Goal: Task Accomplishment & Management: Manage account settings

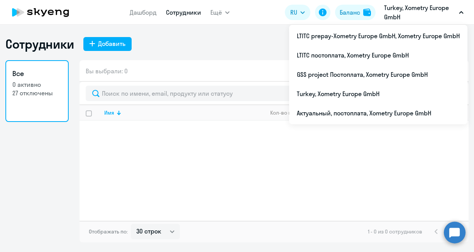
select select "30"
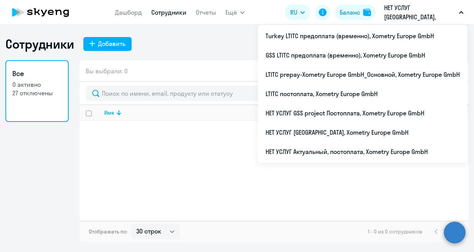
select select "30"
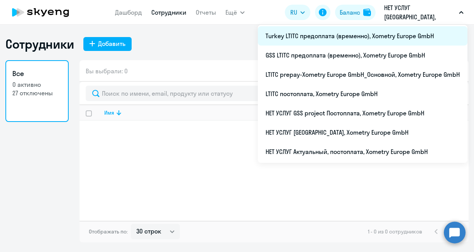
click at [403, 34] on li "Turkey LTITC предоплата (временно), Xometry Europe GmbH" at bounding box center [363, 35] width 210 height 19
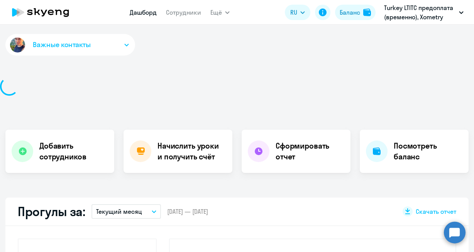
select select "30"
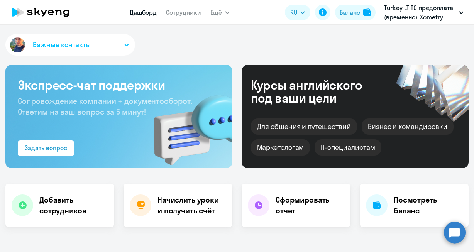
scroll to position [5, 0]
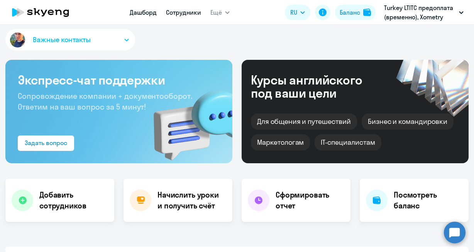
click at [189, 14] on link "Сотрудники" at bounding box center [183, 12] width 35 height 8
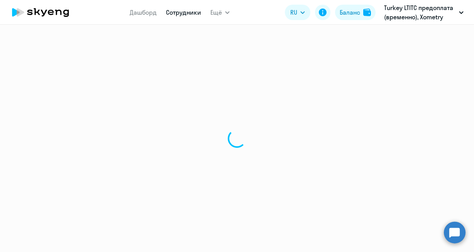
select select "30"
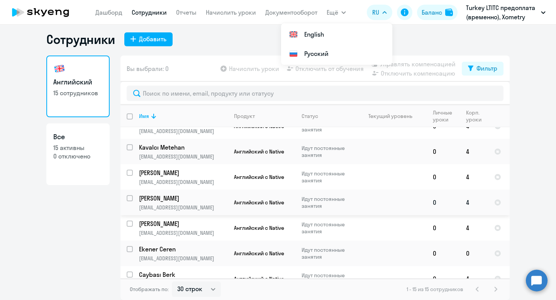
scroll to position [228, 0]
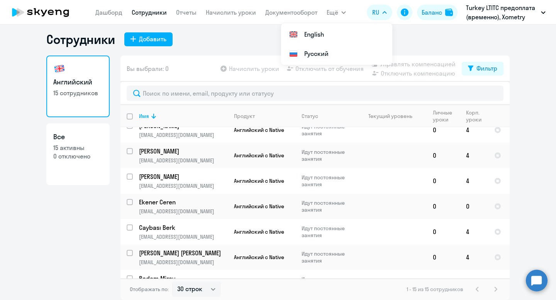
click at [474, 252] on div "1 - 15 из 15 сотрудников" at bounding box center [453, 289] width 94 height 9
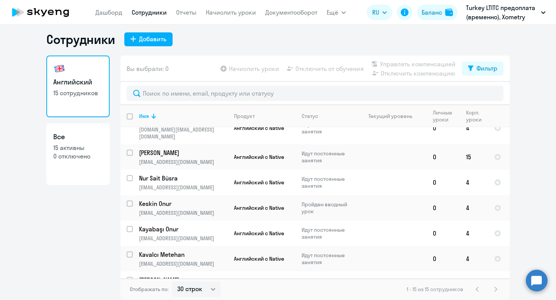
scroll to position [0, 0]
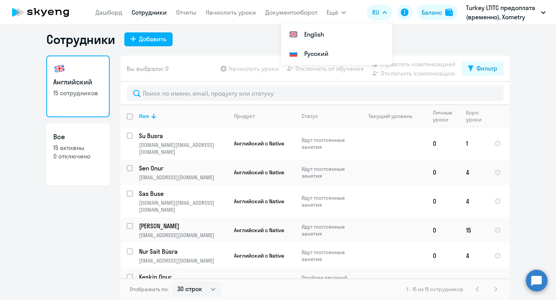
click at [385, 12] on icon "button" at bounding box center [384, 12] width 5 height 3
click at [384, 13] on icon "button" at bounding box center [385, 13] width 4 height 2
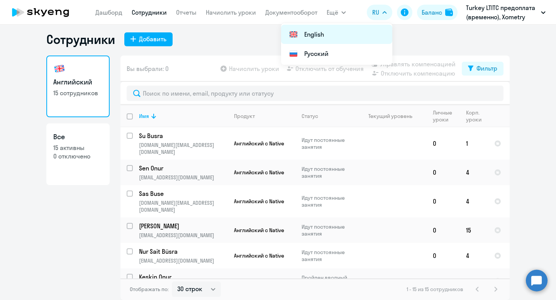
click at [312, 33] on li "English" at bounding box center [336, 34] width 111 height 19
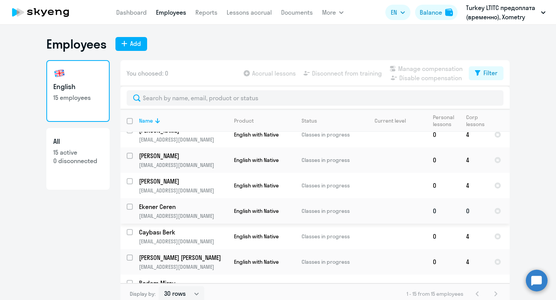
scroll to position [5, 0]
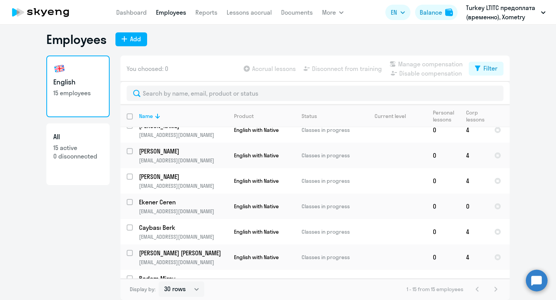
click at [474, 252] on div "1 - 15 from 15 employees" at bounding box center [453, 289] width 94 height 9
click at [131, 225] on input "select row 39835160" at bounding box center [134, 232] width 15 height 15
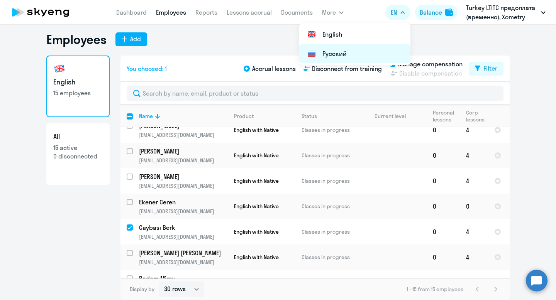
click at [356, 51] on li "Русский" at bounding box center [354, 53] width 111 height 19
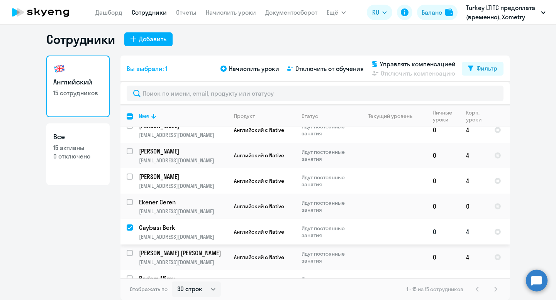
click at [129, 225] on input "deselect row 39835160" at bounding box center [134, 232] width 15 height 15
checkbox input "false"
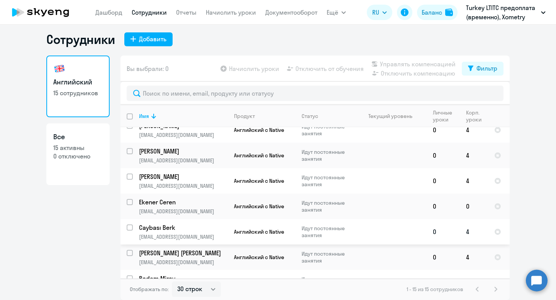
click at [154, 224] on p "Caybası Berk" at bounding box center [182, 228] width 87 height 8
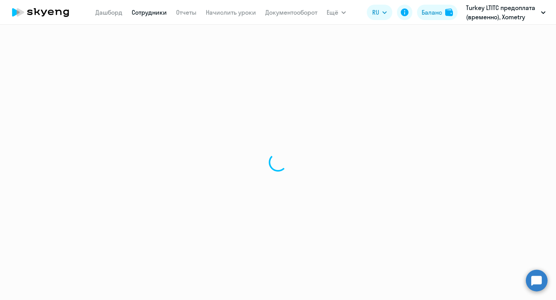
select select "english"
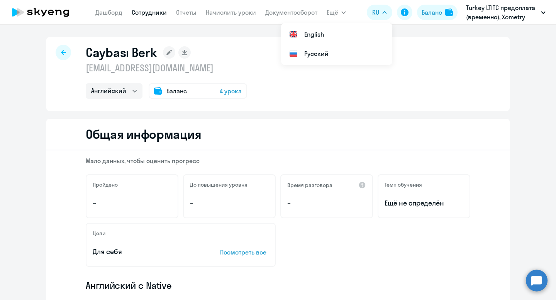
click at [384, 12] on icon "button" at bounding box center [385, 13] width 4 height 2
click at [384, 10] on button "RU" at bounding box center [379, 12] width 25 height 15
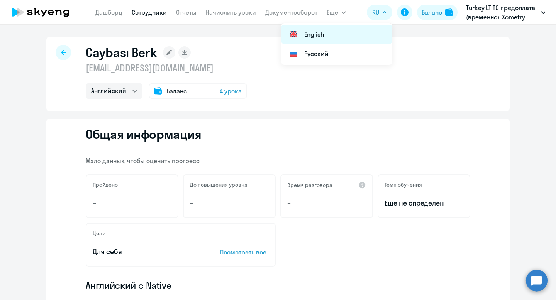
click at [310, 34] on li "English" at bounding box center [336, 34] width 111 height 19
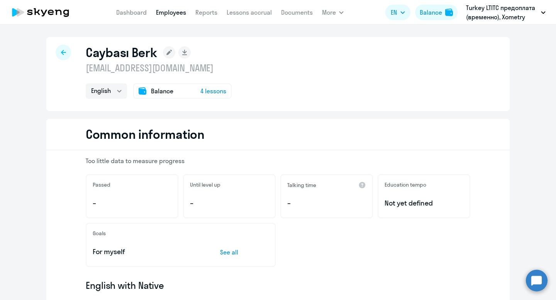
click at [474, 252] on circle at bounding box center [537, 281] width 22 height 22
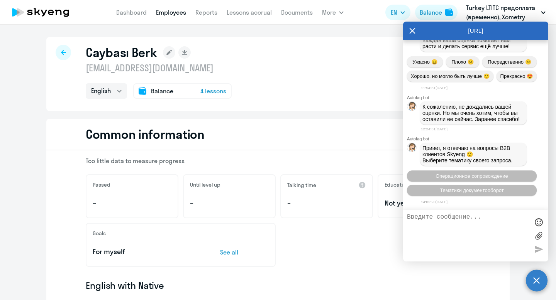
scroll to position [16580, 0]
click at [362, 159] on p "Too little data to measure progress" at bounding box center [278, 161] width 384 height 8
click at [413, 29] on icon at bounding box center [412, 31] width 6 height 19
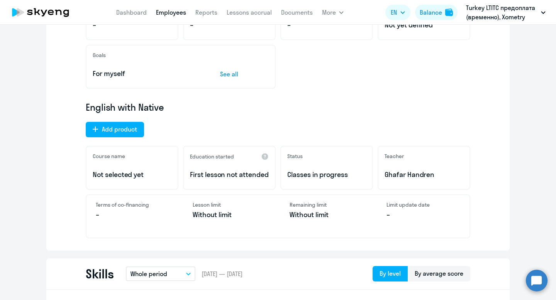
scroll to position [180, 0]
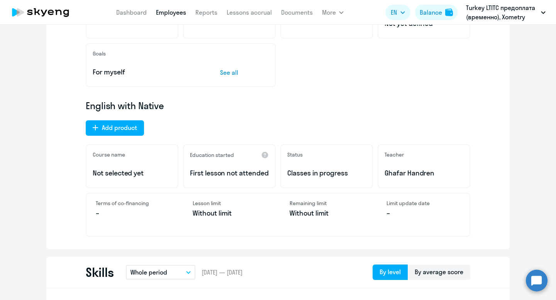
drag, startPoint x: 436, startPoint y: 174, endPoint x: 382, endPoint y: 174, distance: 54.4
click at [382, 174] on div "Teacher Ghafar Handren" at bounding box center [424, 166] width 93 height 44
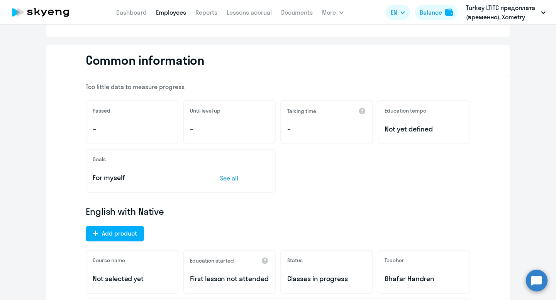
scroll to position [0, 0]
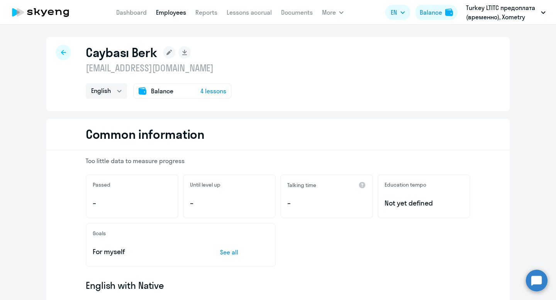
click at [62, 52] on icon at bounding box center [63, 52] width 5 height 5
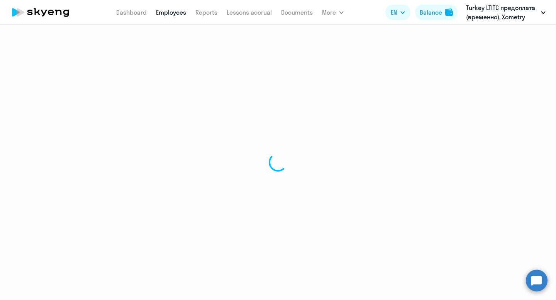
select select "30"
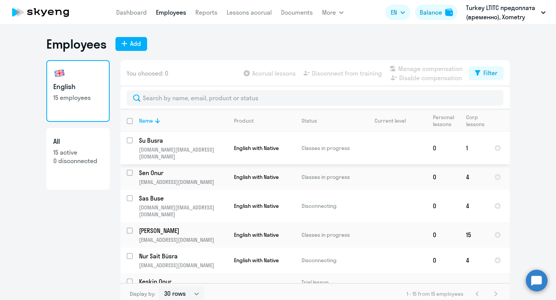
click at [130, 141] on input "select row 41010762" at bounding box center [134, 144] width 15 height 15
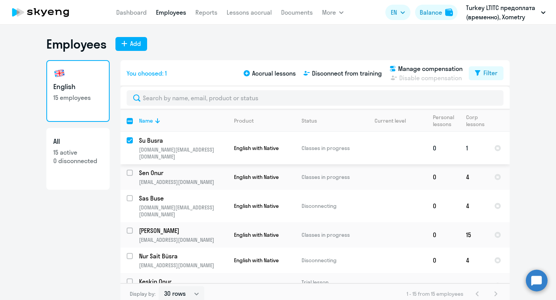
click at [130, 141] on input "deselect row 41010762" at bounding box center [134, 144] width 15 height 15
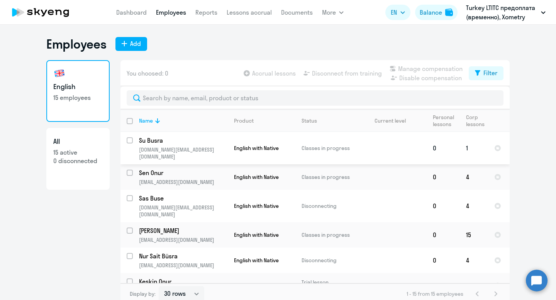
click at [131, 141] on input "select row 41010762" at bounding box center [134, 144] width 15 height 15
checkbox input "true"
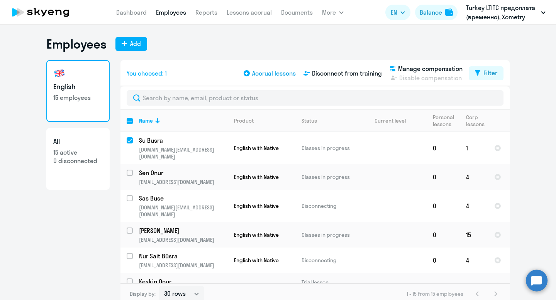
click at [268, 76] on span "Accrual lessons" at bounding box center [274, 73] width 44 height 9
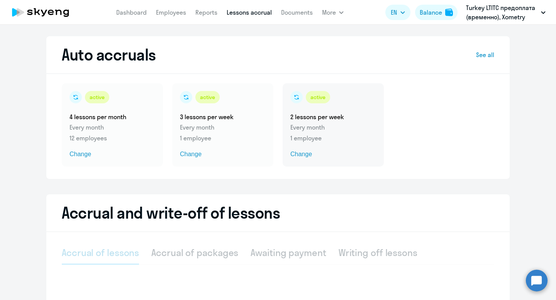
select select "10"
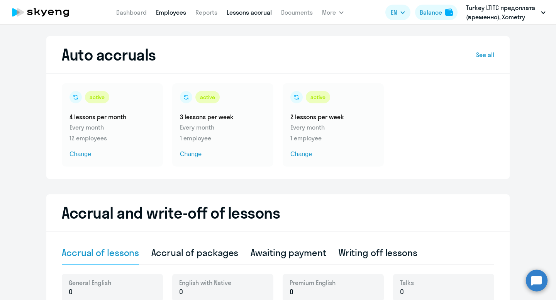
click at [175, 13] on link "Employees" at bounding box center [171, 12] width 30 height 8
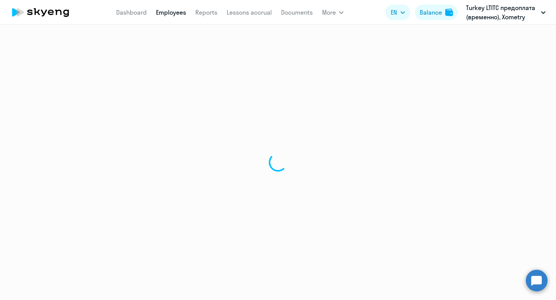
select select "30"
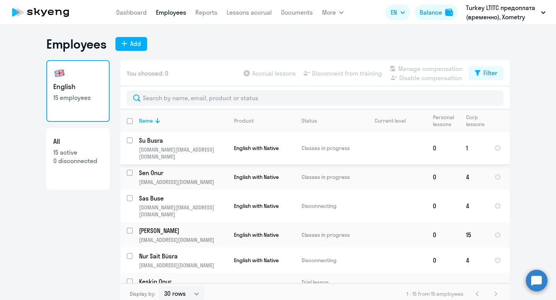
click at [130, 140] on input "select row 41010762" at bounding box center [134, 144] width 15 height 15
checkbox input "true"
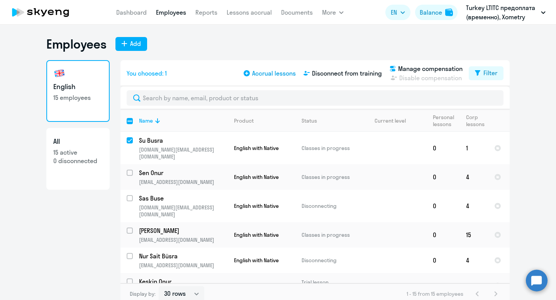
click at [278, 74] on span "Accrual lessons" at bounding box center [274, 73] width 44 height 9
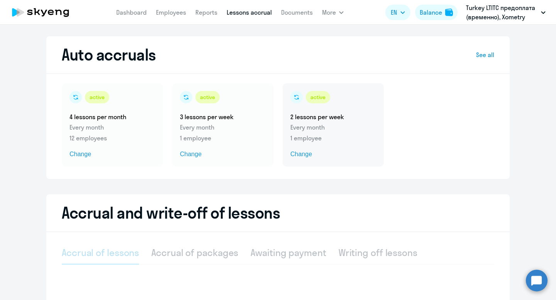
select select "10"
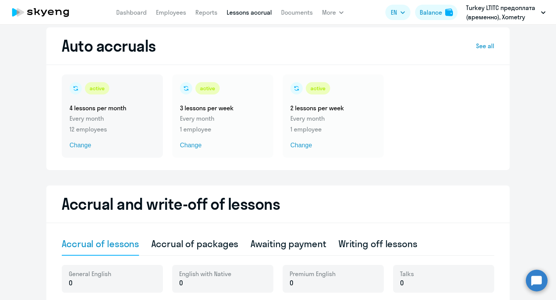
scroll to position [10, 0]
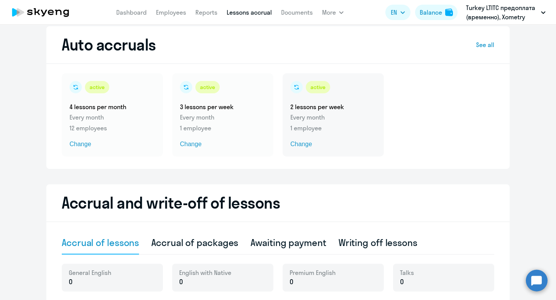
click at [302, 145] on span "Change" at bounding box center [333, 144] width 86 height 9
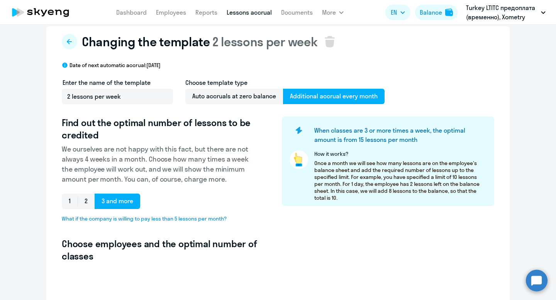
select select "10"
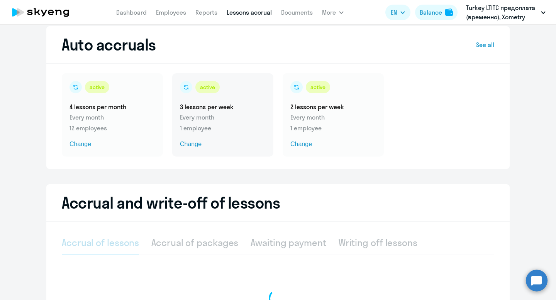
select select "10"
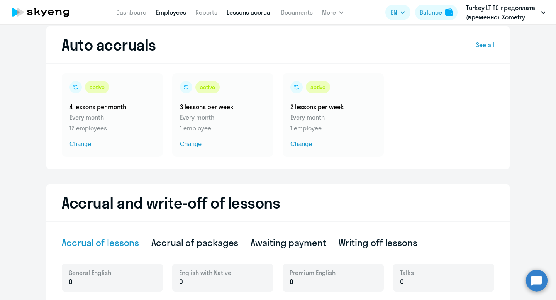
click at [172, 12] on link "Employees" at bounding box center [171, 12] width 30 height 8
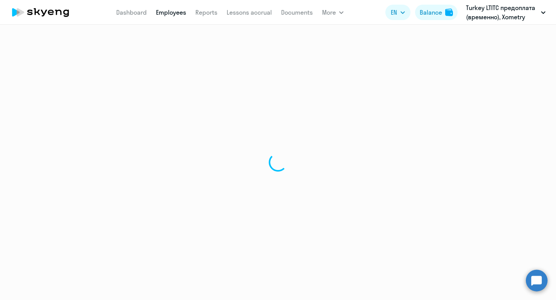
select select "30"
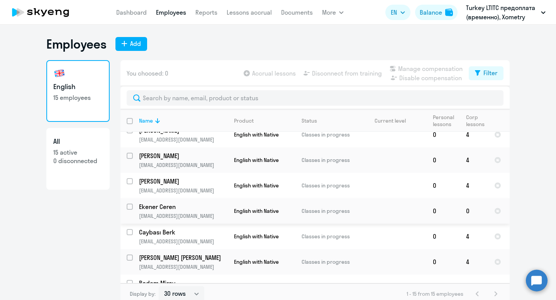
scroll to position [5, 0]
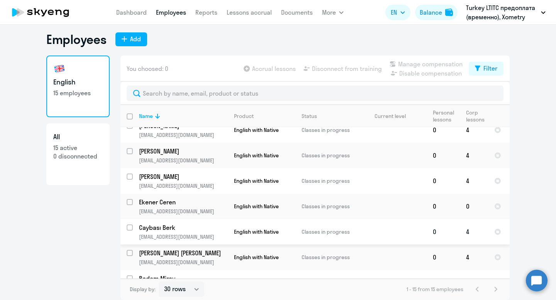
click at [129, 225] on input "select row 39835160" at bounding box center [134, 232] width 15 height 15
checkbox input "true"
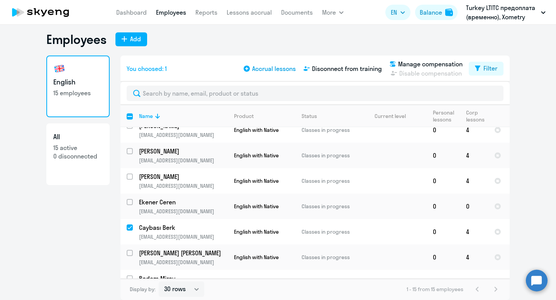
click at [271, 71] on span "Accrual lessons" at bounding box center [274, 68] width 44 height 9
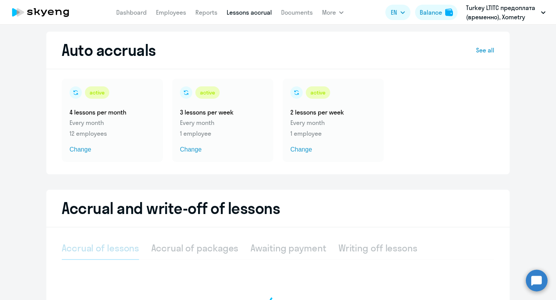
select select "10"
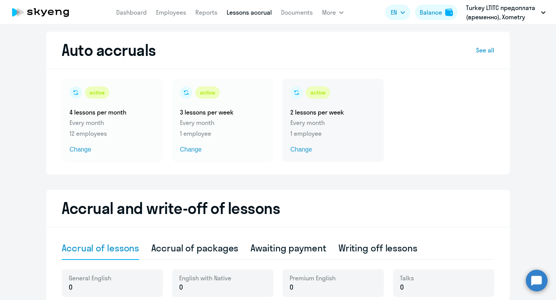
click at [303, 150] on span "Change" at bounding box center [333, 149] width 86 height 9
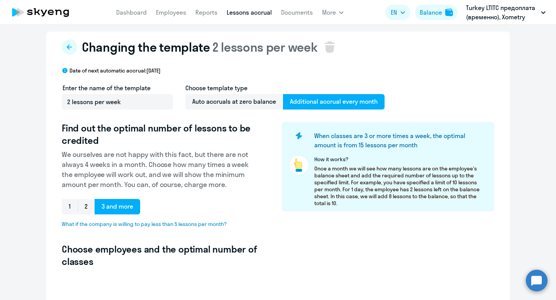
select select "10"
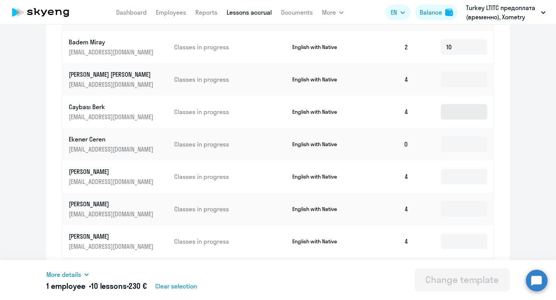
scroll to position [303, 0]
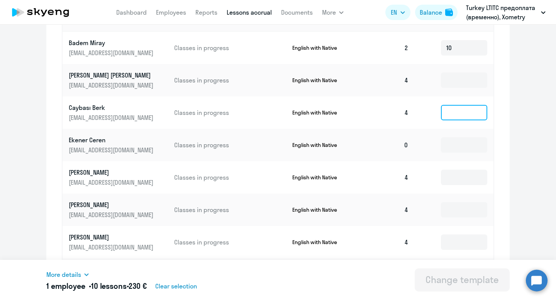
click at [461, 113] on input at bounding box center [464, 112] width 46 height 15
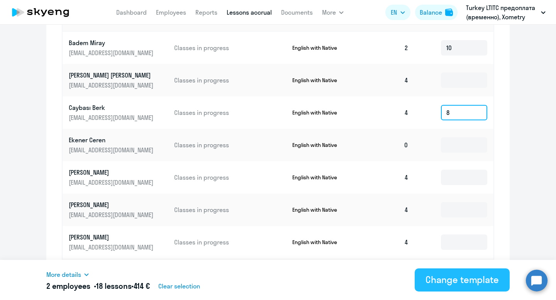
type input "8"
click at [444, 252] on div "Change template" at bounding box center [461, 280] width 73 height 12
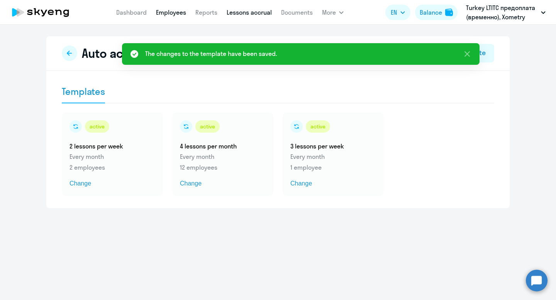
click at [175, 14] on link "Employees" at bounding box center [171, 12] width 30 height 8
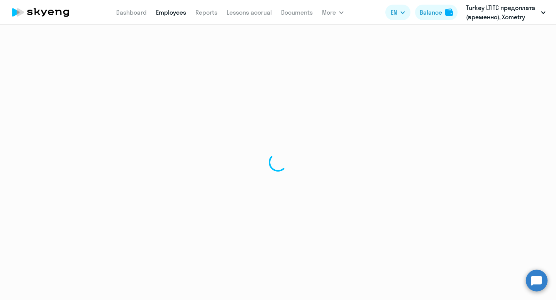
select select "30"
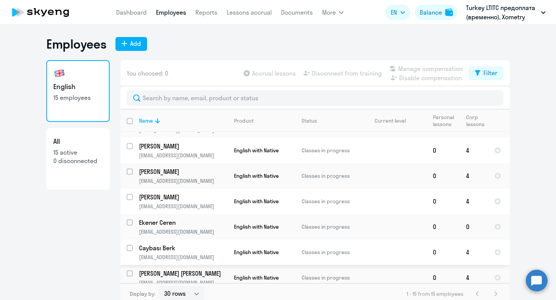
scroll to position [228, 0]
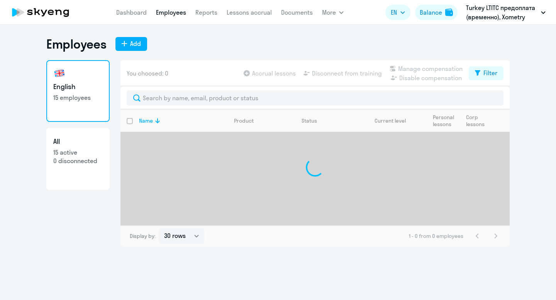
select select "30"
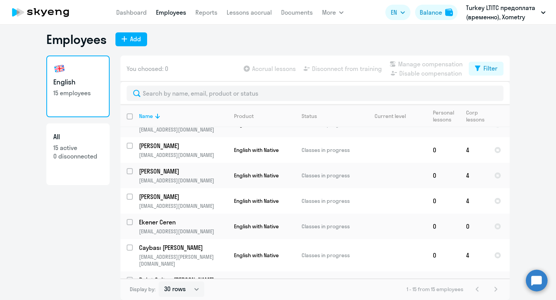
scroll to position [228, 0]
